Goal: Task Accomplishment & Management: Use online tool/utility

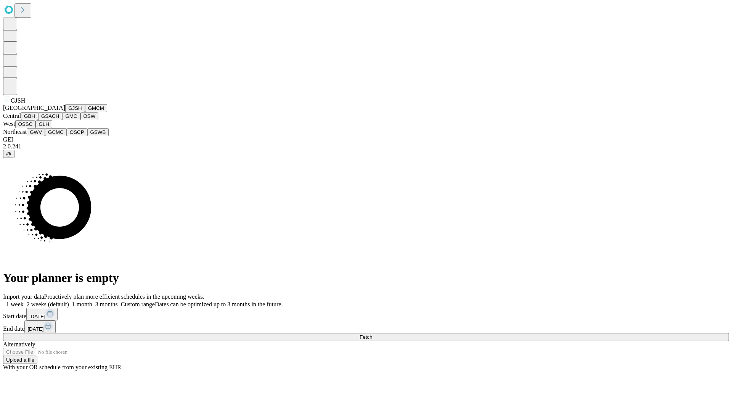
click at [65, 112] on button "GJSH" at bounding box center [75, 108] width 20 height 8
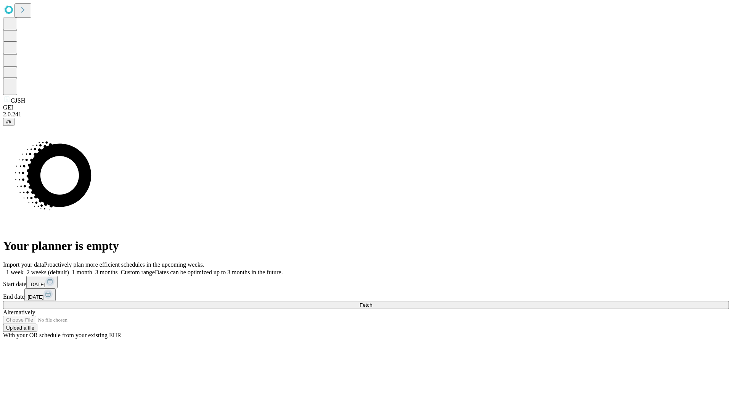
click at [24, 269] on label "1 week" at bounding box center [13, 272] width 21 height 6
click at [372, 302] on span "Fetch" at bounding box center [365, 305] width 13 height 6
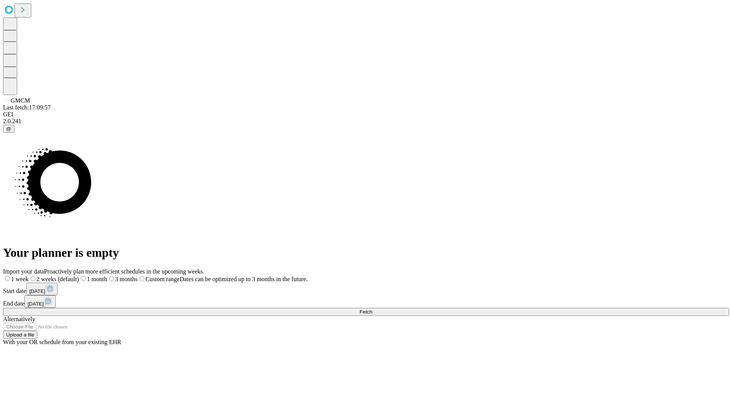
click at [29, 276] on label "1 week" at bounding box center [16, 279] width 26 height 6
click at [372, 309] on span "Fetch" at bounding box center [365, 312] width 13 height 6
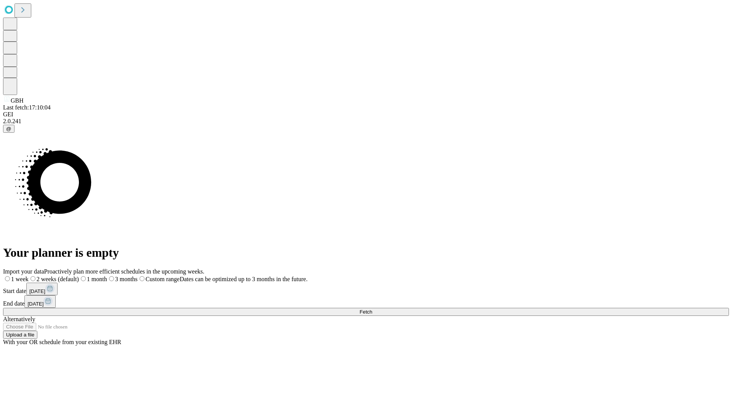
click at [29, 276] on label "1 week" at bounding box center [16, 279] width 26 height 6
click at [372, 309] on span "Fetch" at bounding box center [365, 312] width 13 height 6
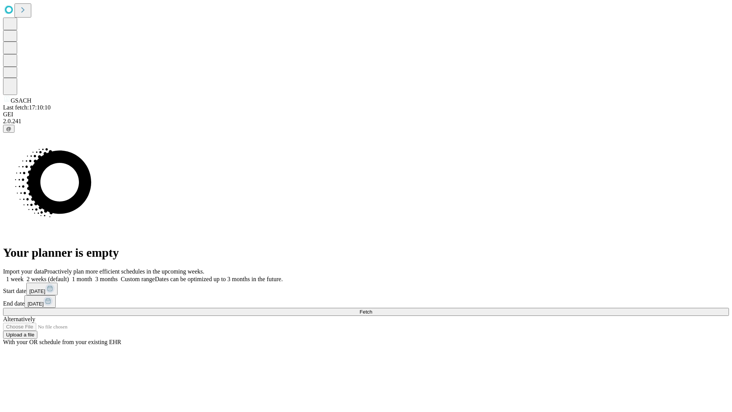
click at [24, 276] on label "1 week" at bounding box center [13, 279] width 21 height 6
click at [372, 309] on span "Fetch" at bounding box center [365, 312] width 13 height 6
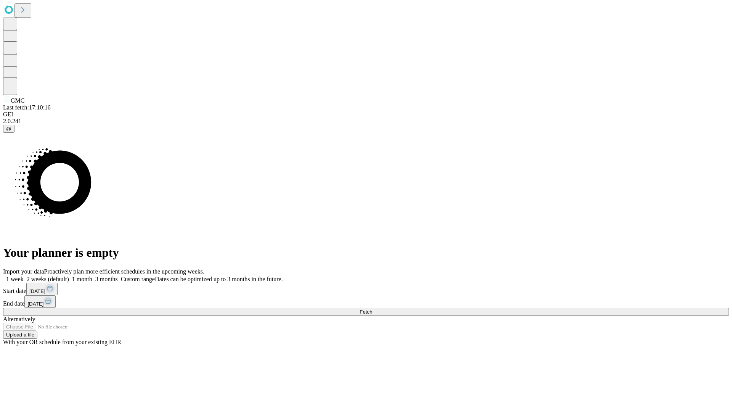
click at [24, 276] on label "1 week" at bounding box center [13, 279] width 21 height 6
click at [372, 309] on span "Fetch" at bounding box center [365, 312] width 13 height 6
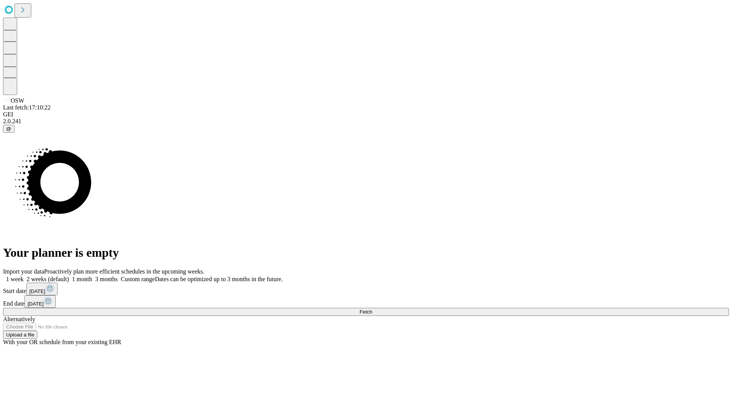
click at [24, 276] on label "1 week" at bounding box center [13, 279] width 21 height 6
click at [372, 309] on span "Fetch" at bounding box center [365, 312] width 13 height 6
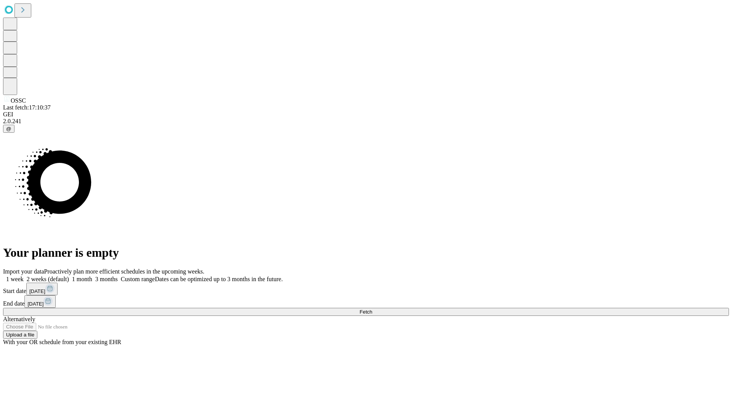
click at [24, 276] on label "1 week" at bounding box center [13, 279] width 21 height 6
click at [372, 309] on span "Fetch" at bounding box center [365, 312] width 13 height 6
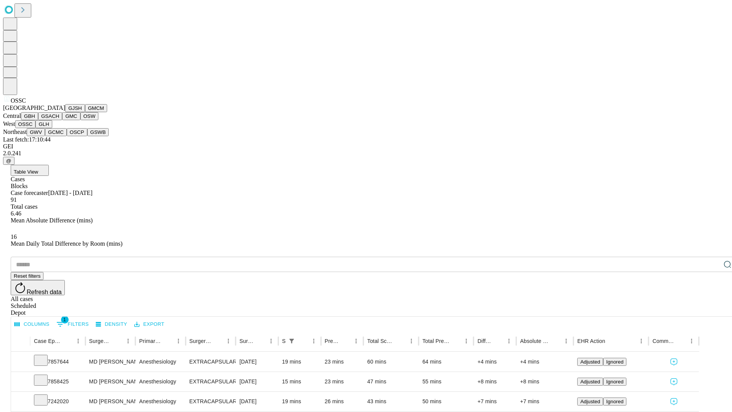
click at [52, 128] on button "GLH" at bounding box center [43, 124] width 16 height 8
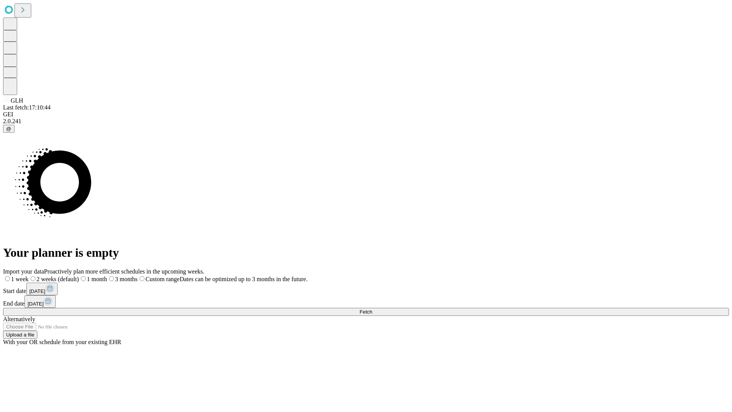
click at [29, 276] on label "1 week" at bounding box center [16, 279] width 26 height 6
click at [372, 309] on span "Fetch" at bounding box center [365, 312] width 13 height 6
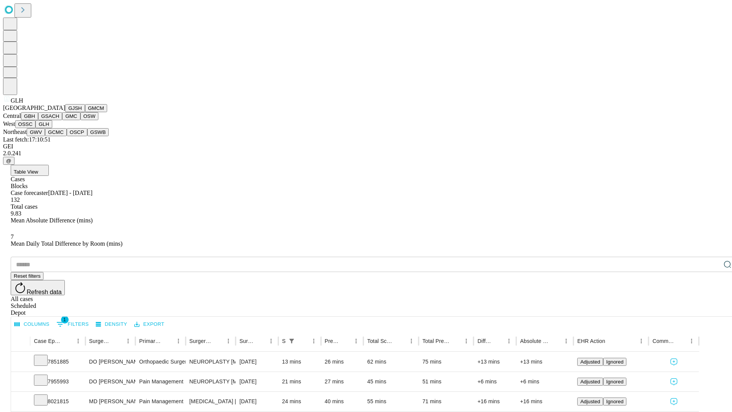
click at [45, 136] on button "GWV" at bounding box center [36, 132] width 18 height 8
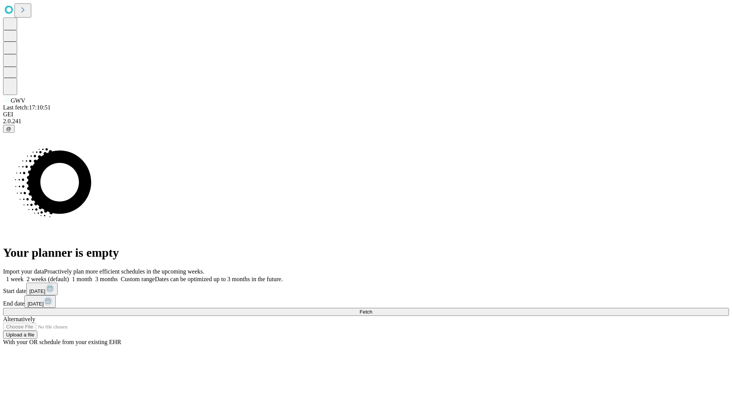
click at [24, 276] on label "1 week" at bounding box center [13, 279] width 21 height 6
click at [372, 309] on span "Fetch" at bounding box center [365, 312] width 13 height 6
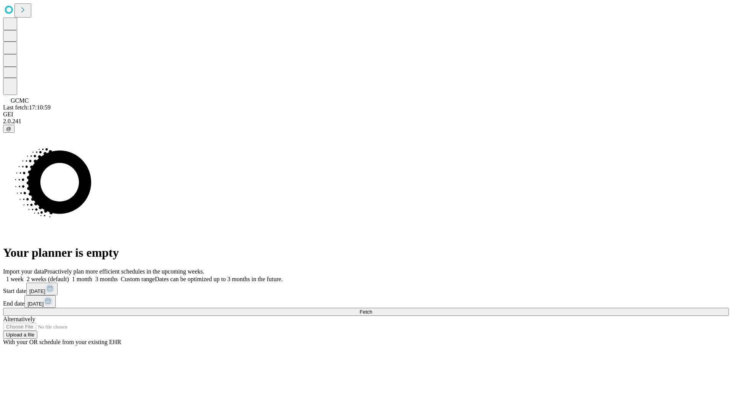
click at [372, 309] on span "Fetch" at bounding box center [365, 312] width 13 height 6
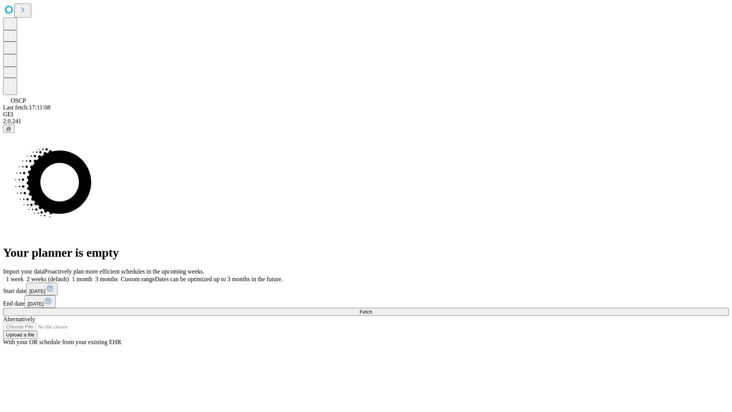
click at [372, 309] on span "Fetch" at bounding box center [365, 312] width 13 height 6
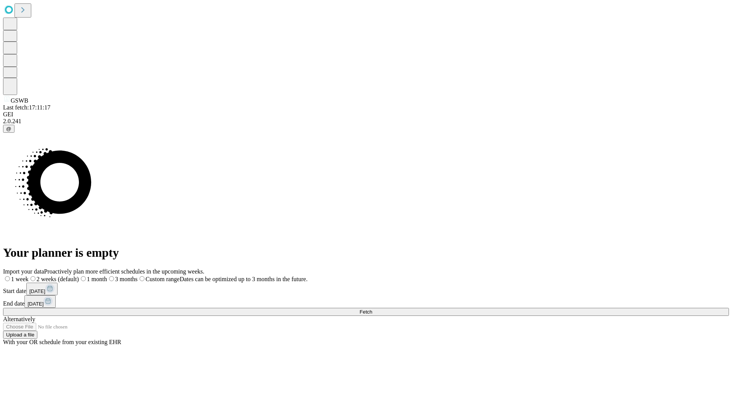
click at [29, 276] on label "1 week" at bounding box center [16, 279] width 26 height 6
click at [372, 309] on span "Fetch" at bounding box center [365, 312] width 13 height 6
